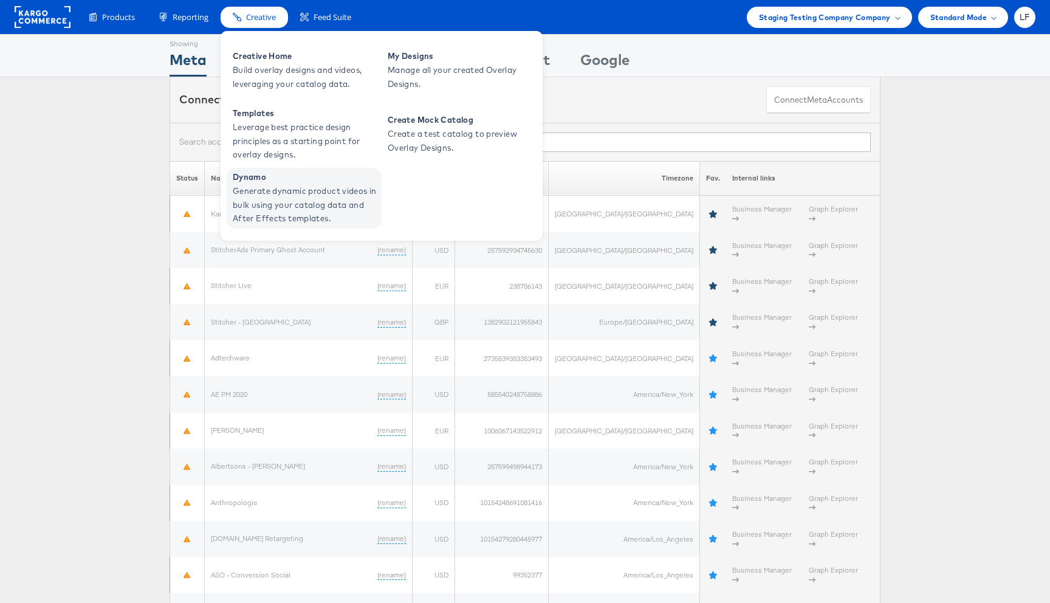
click at [298, 180] on span "Dynamo" at bounding box center [306, 177] width 146 height 14
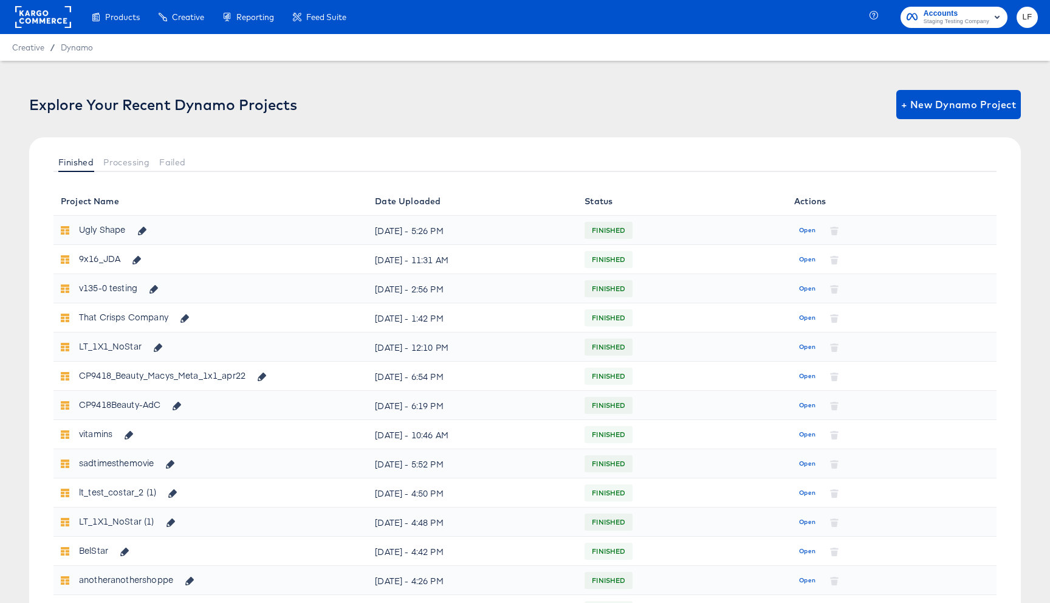
click at [126, 174] on div "Finished Processing Failed" at bounding box center [524, 161] width 991 height 49
click at [119, 164] on span "Processing" at bounding box center [126, 162] width 46 height 10
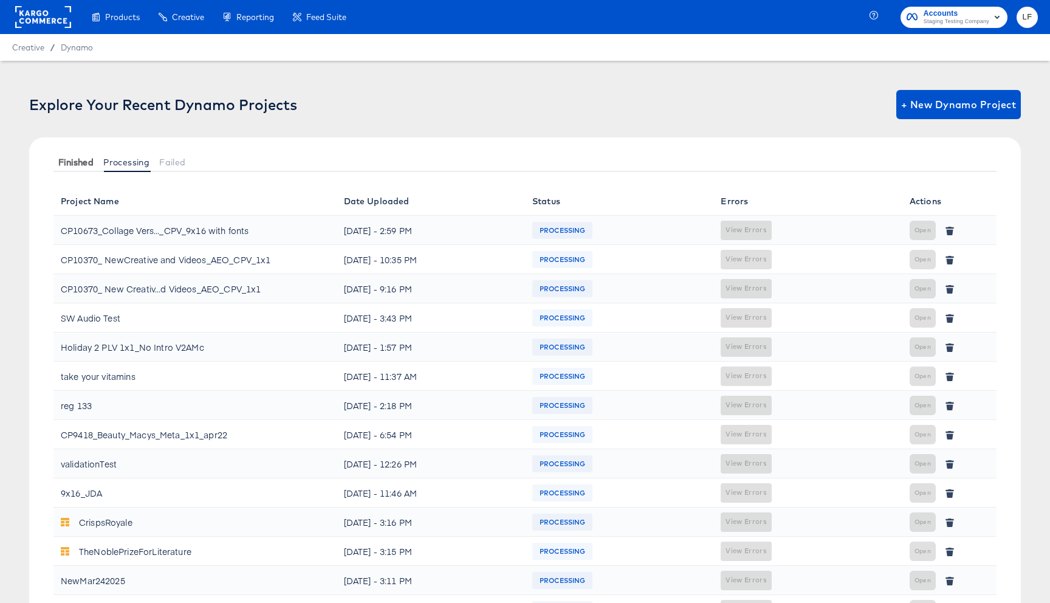
click at [82, 165] on span "Finished" at bounding box center [75, 162] width 35 height 10
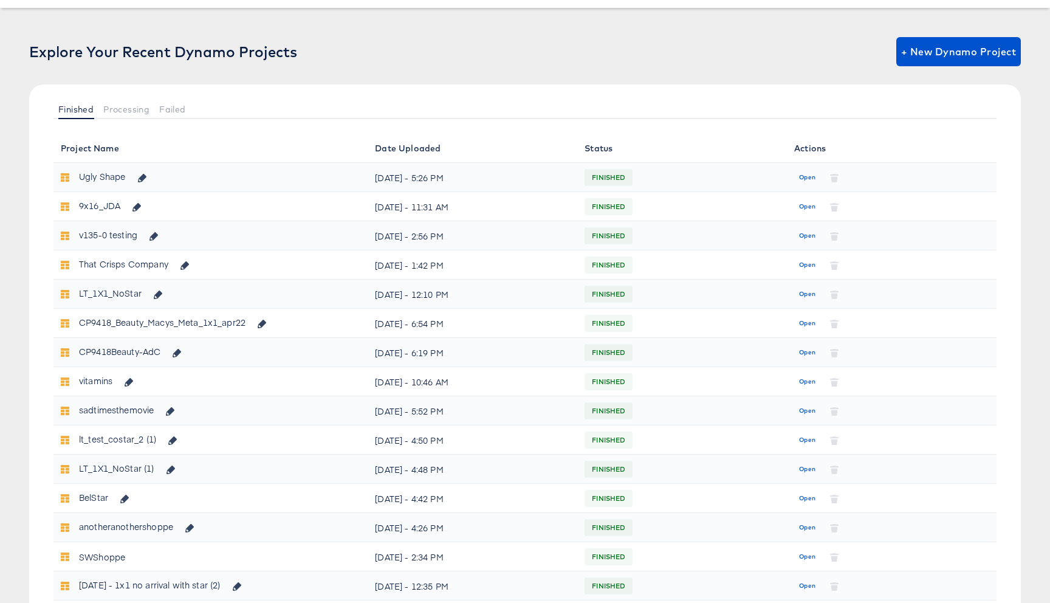
scroll to position [54, 0]
click at [807, 202] on span "Open" at bounding box center [807, 205] width 16 height 11
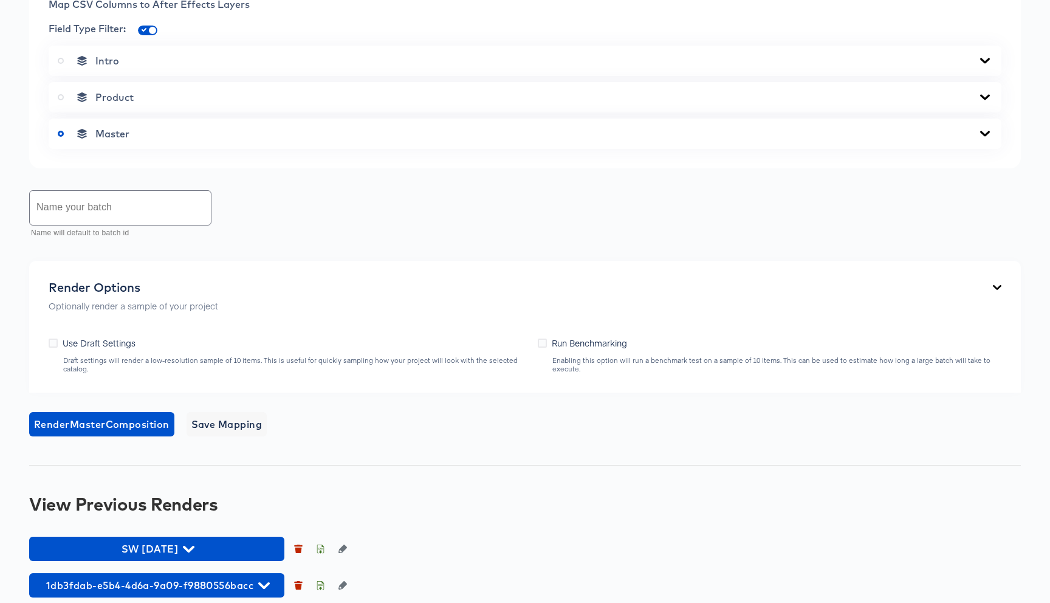
scroll to position [520, 0]
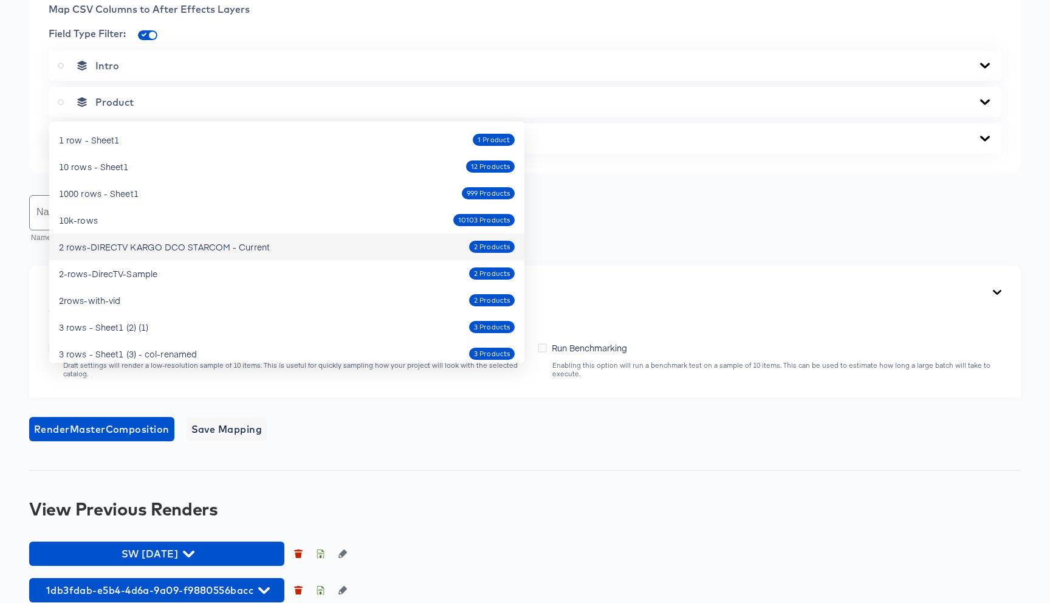
click at [494, 249] on span "2 Products" at bounding box center [492, 247] width 46 height 10
type input "2 rows-DIRECTV KARGO DCO STARCOM - Current"
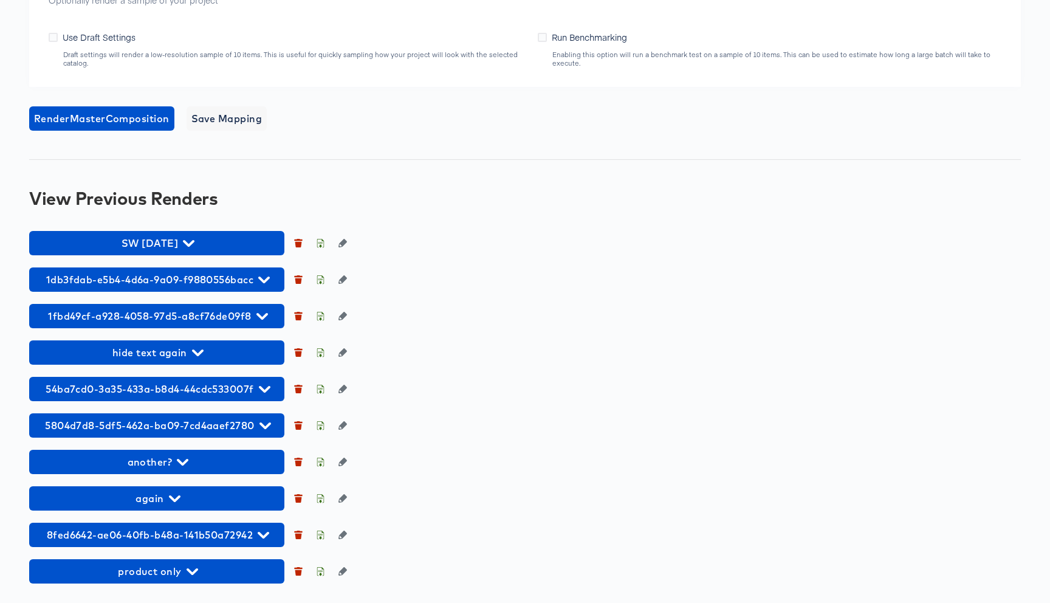
scroll to position [870, 0]
type input "test"
click at [149, 127] on span "Render Master Composition" at bounding box center [101, 118] width 135 height 17
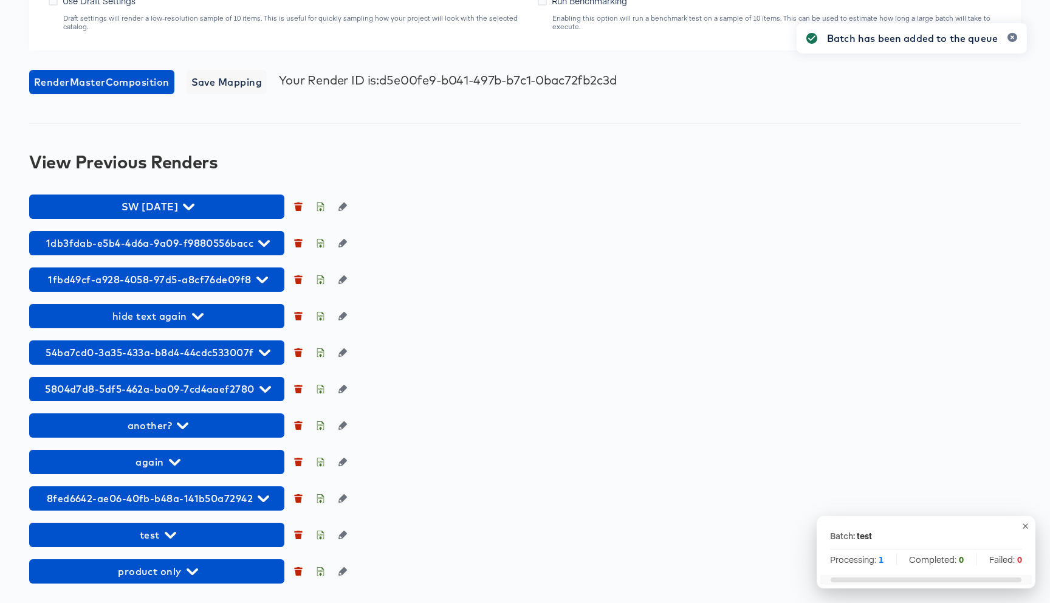
scroll to position [1103, 0]
click at [211, 543] on button "test" at bounding box center [156, 534] width 255 height 24
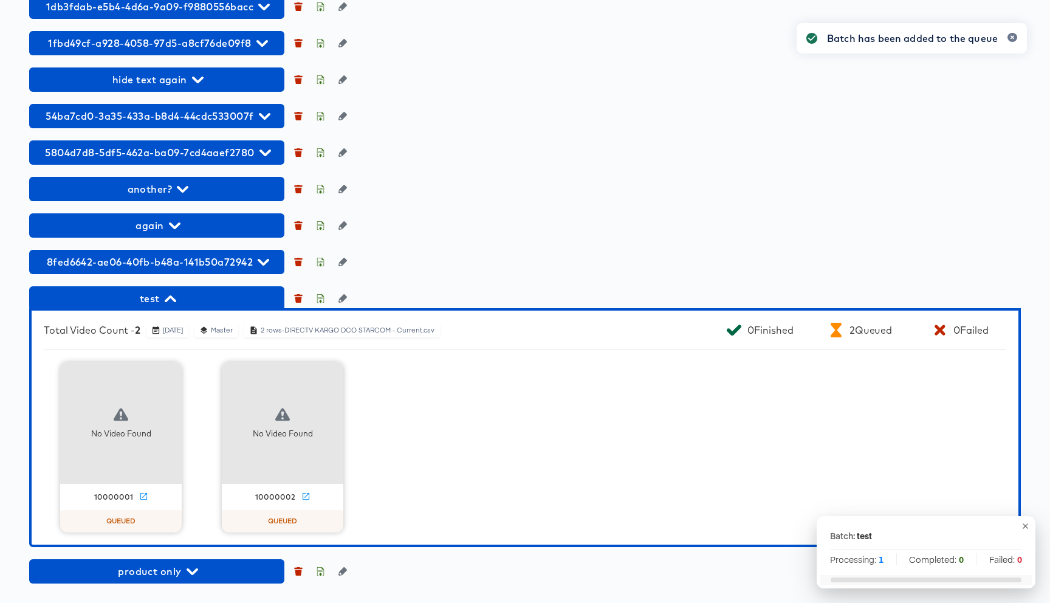
scroll to position [1339, 0]
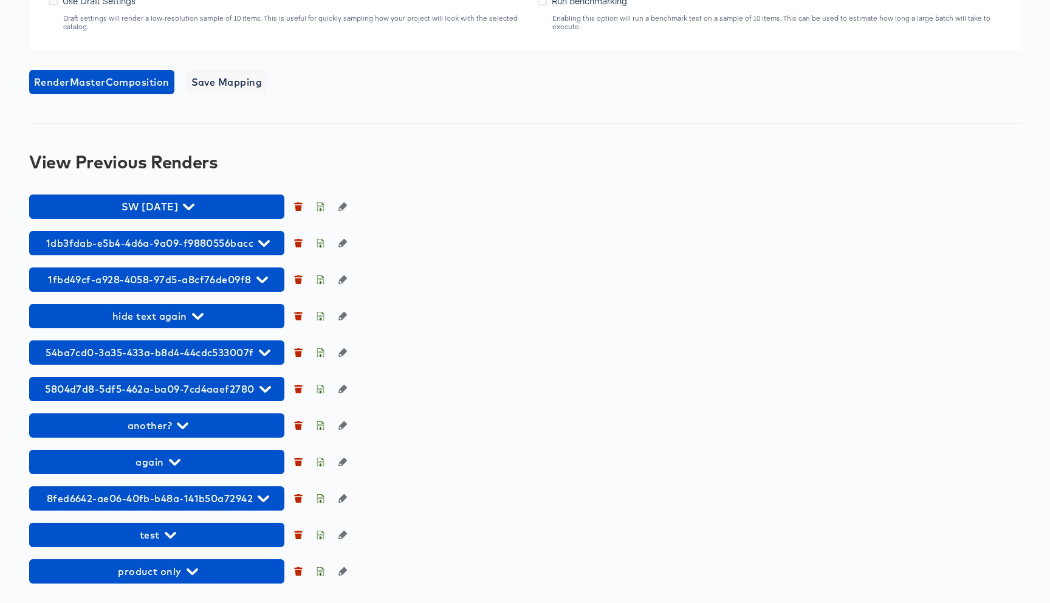
scroll to position [1100, 0]
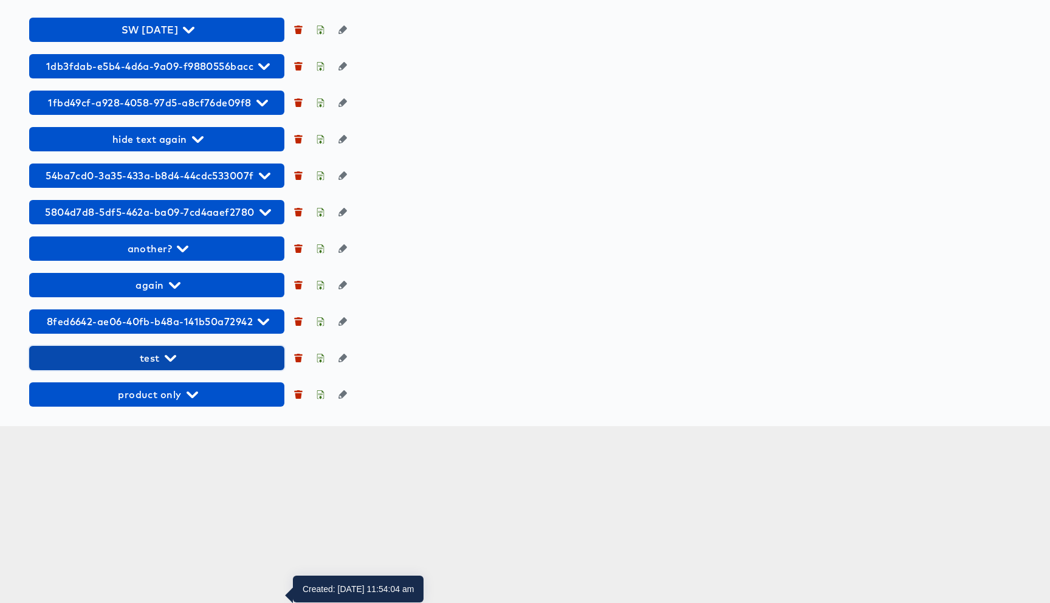
click at [191, 370] on button "test" at bounding box center [156, 358] width 255 height 24
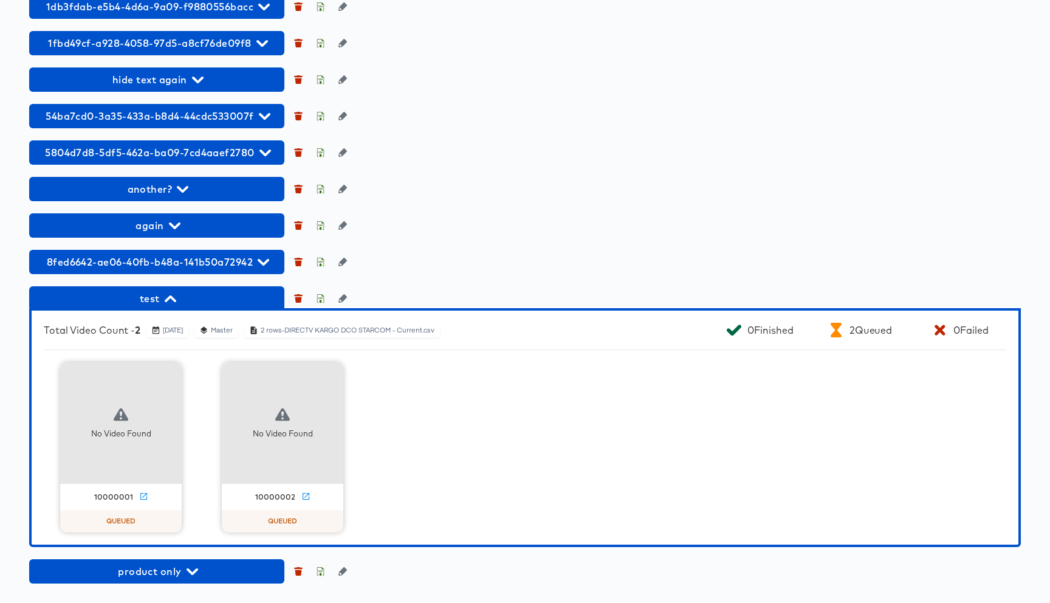
scroll to position [1336, 0]
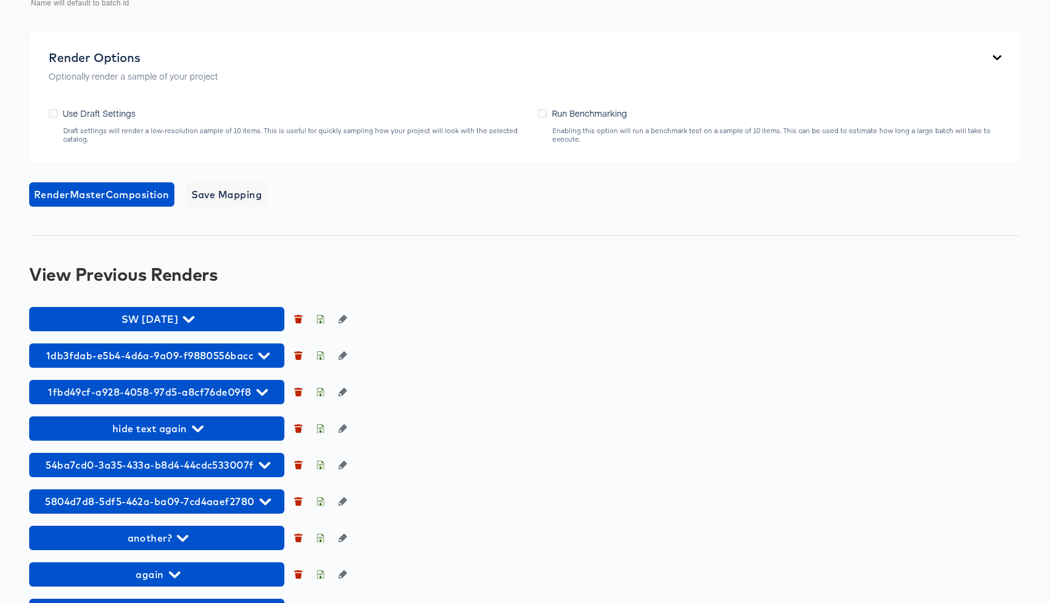
scroll to position [1092, 0]
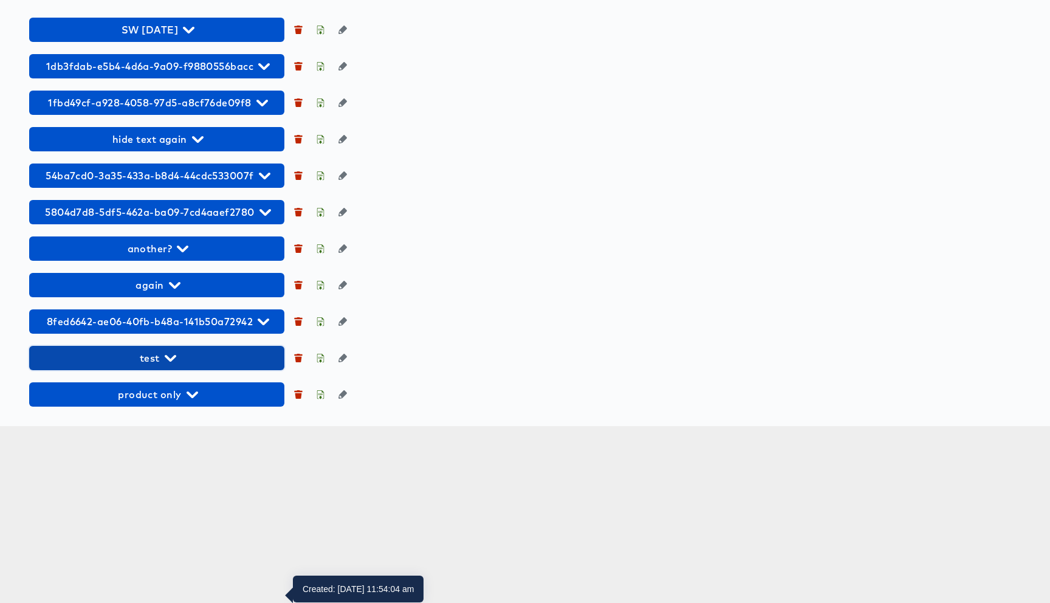
click at [197, 366] on span "test" at bounding box center [156, 357] width 243 height 17
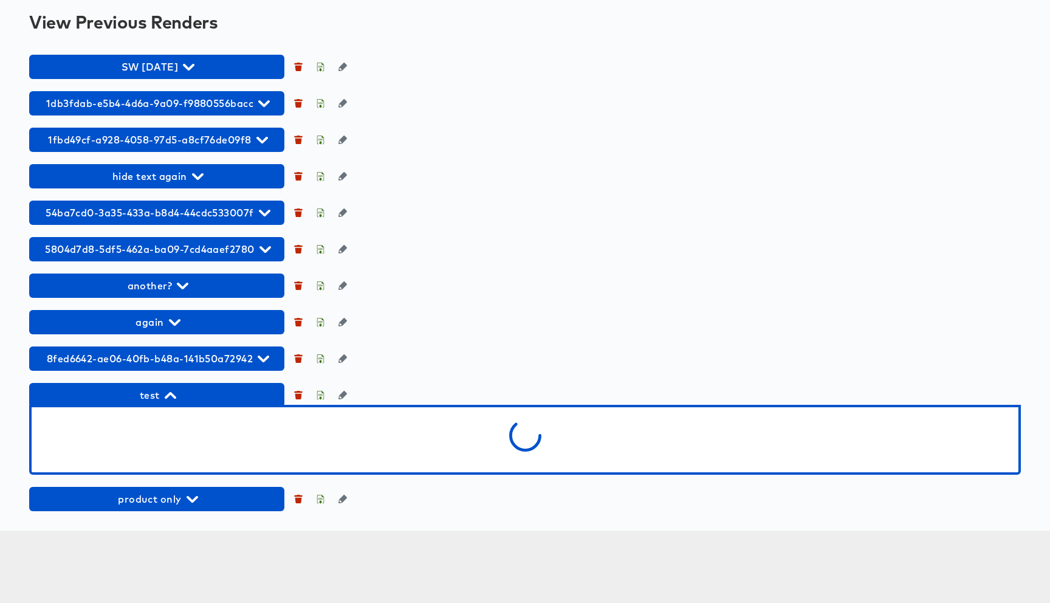
scroll to position [1336, 0]
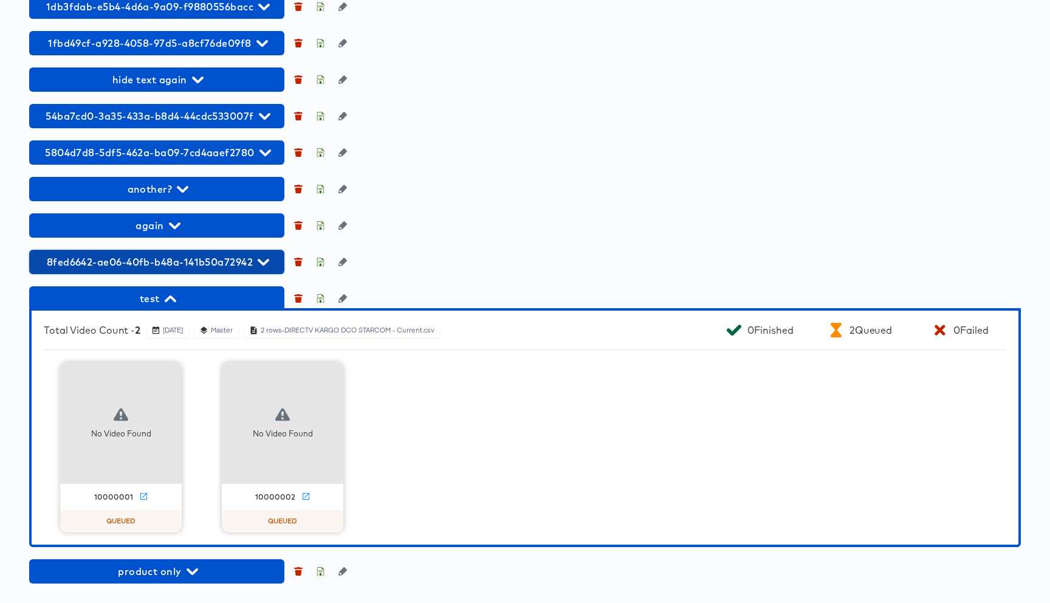
click at [253, 253] on span "8fed6642-ae06-40fb-b48a-141b50a72942" at bounding box center [156, 261] width 243 height 17
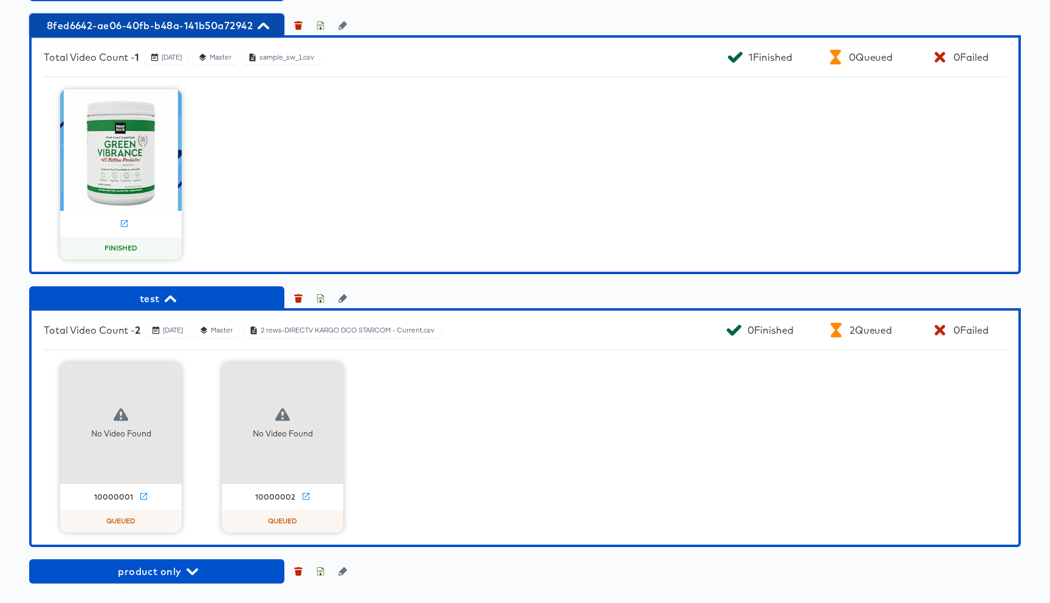
click at [246, 34] on span "8fed6642-ae06-40fb-b48a-141b50a72942" at bounding box center [156, 25] width 243 height 17
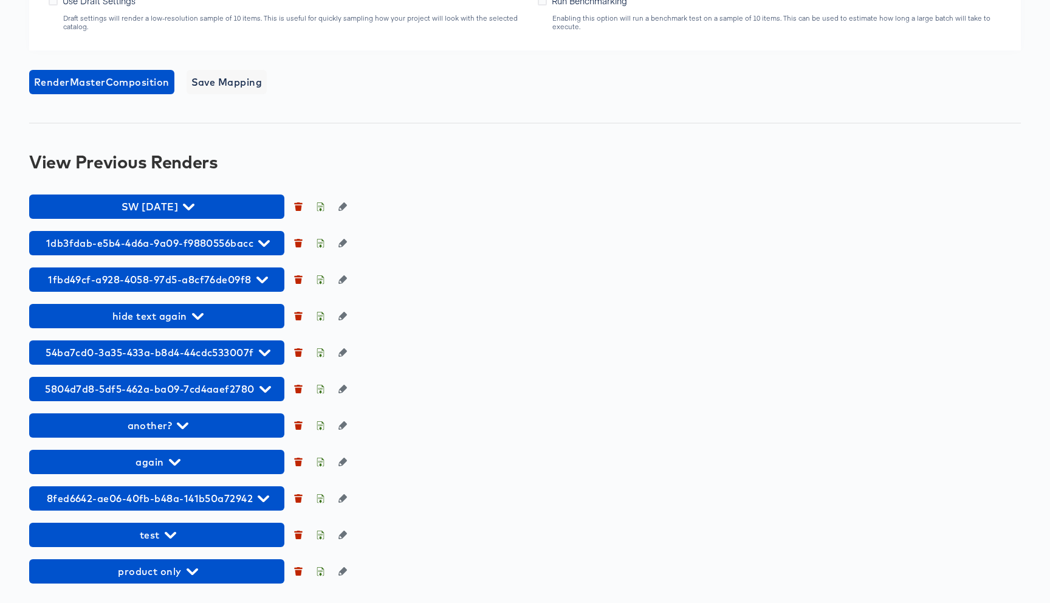
scroll to position [1100, 0]
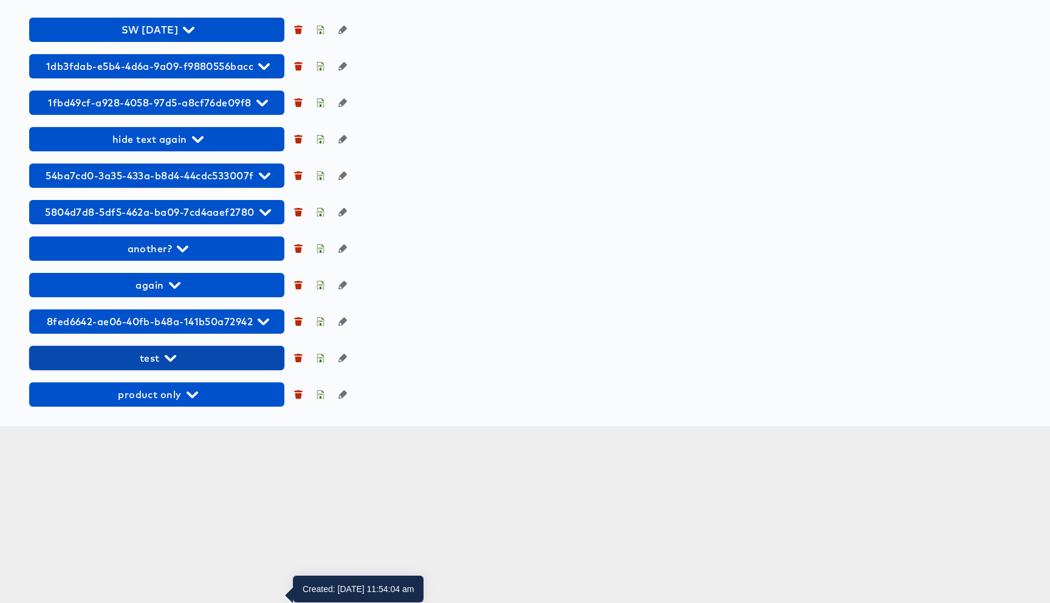
click at [183, 366] on span "test" at bounding box center [156, 357] width 243 height 17
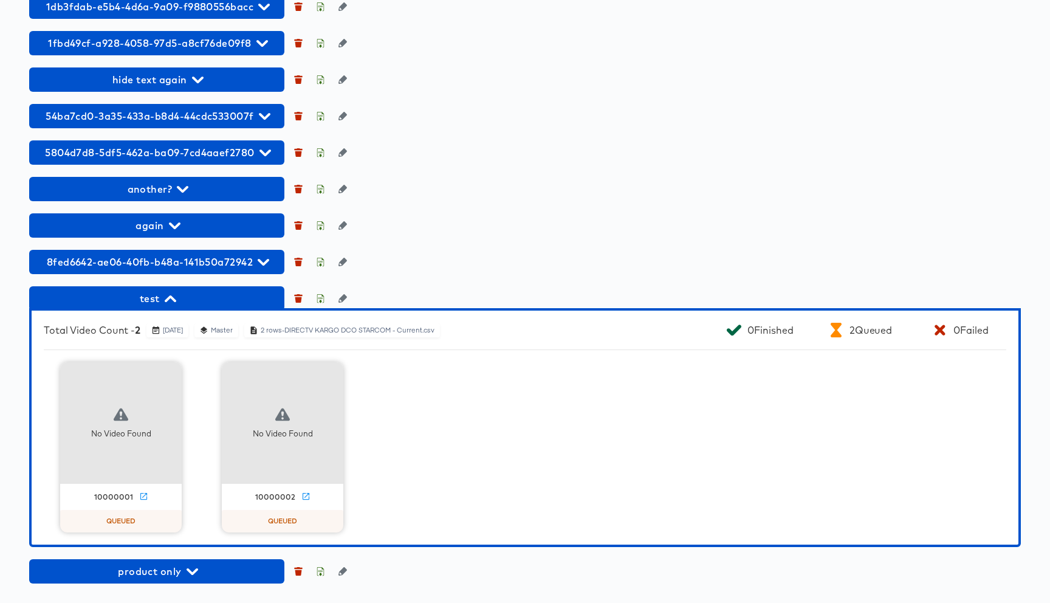
scroll to position [1336, 0]
